Goal: Task Accomplishment & Management: Manage account settings

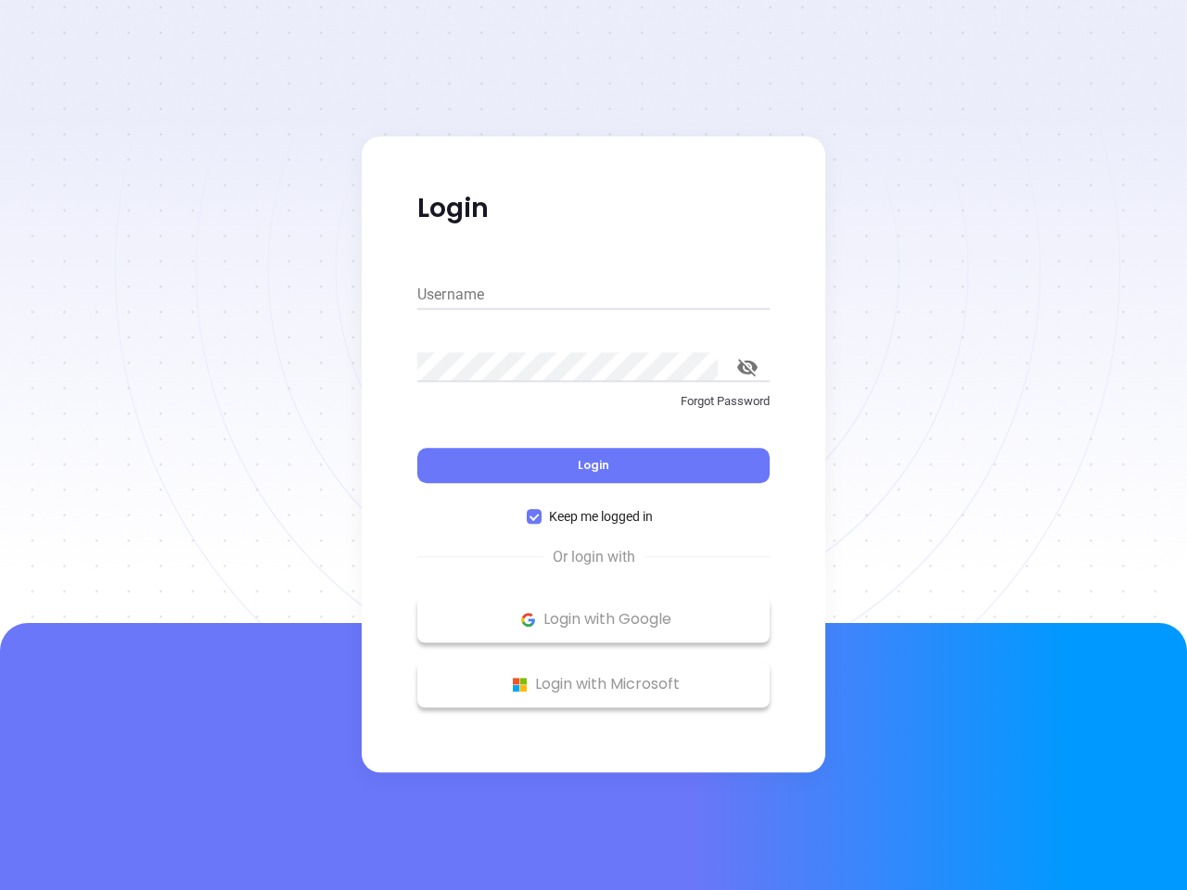
click at [593, 445] on div "Login" at bounding box center [593, 454] width 352 height 57
click at [593, 295] on input "Username" at bounding box center [593, 295] width 352 height 30
click at [747, 367] on icon "toggle password visibility" at bounding box center [747, 368] width 20 height 18
click at [593, 465] on span "Login" at bounding box center [594, 465] width 32 height 16
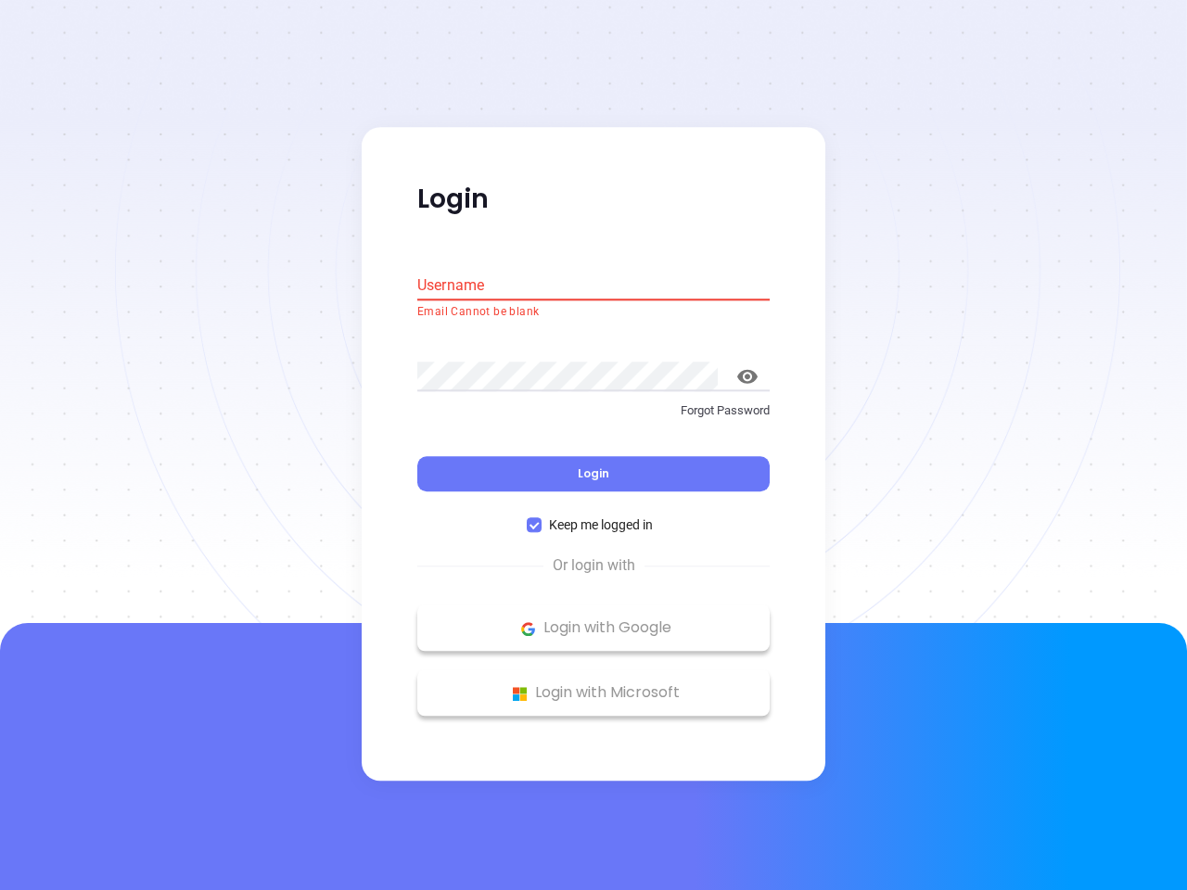
click at [593, 516] on span "Keep me logged in" at bounding box center [600, 526] width 119 height 20
click at [541, 518] on input "Keep me logged in" at bounding box center [534, 525] width 15 height 15
checkbox input "false"
click at [593, 619] on p "Login with Google" at bounding box center [594, 629] width 334 height 28
click at [593, 684] on p "Login with Microsoft" at bounding box center [594, 694] width 334 height 28
